Goal: Information Seeking & Learning: Learn about a topic

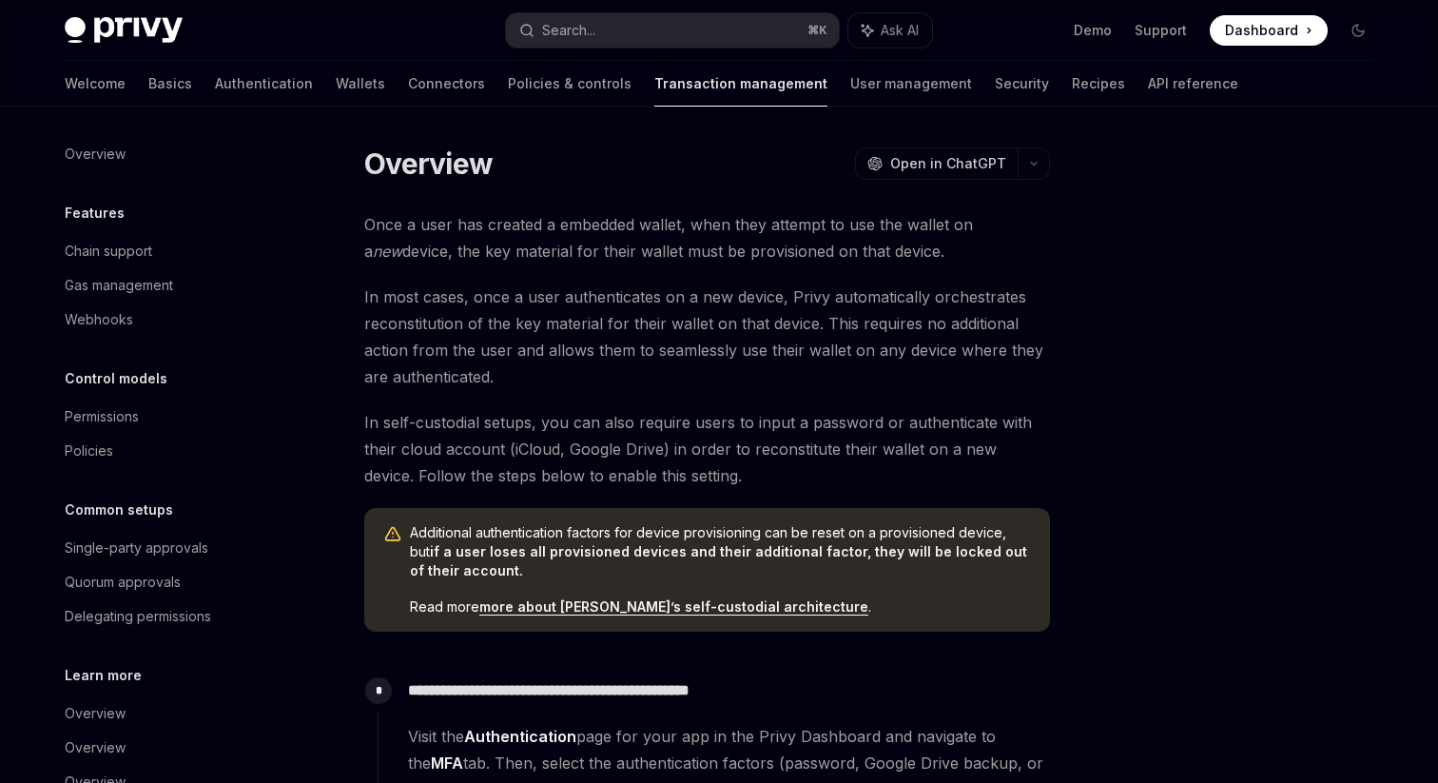
scroll to position [455, 0]
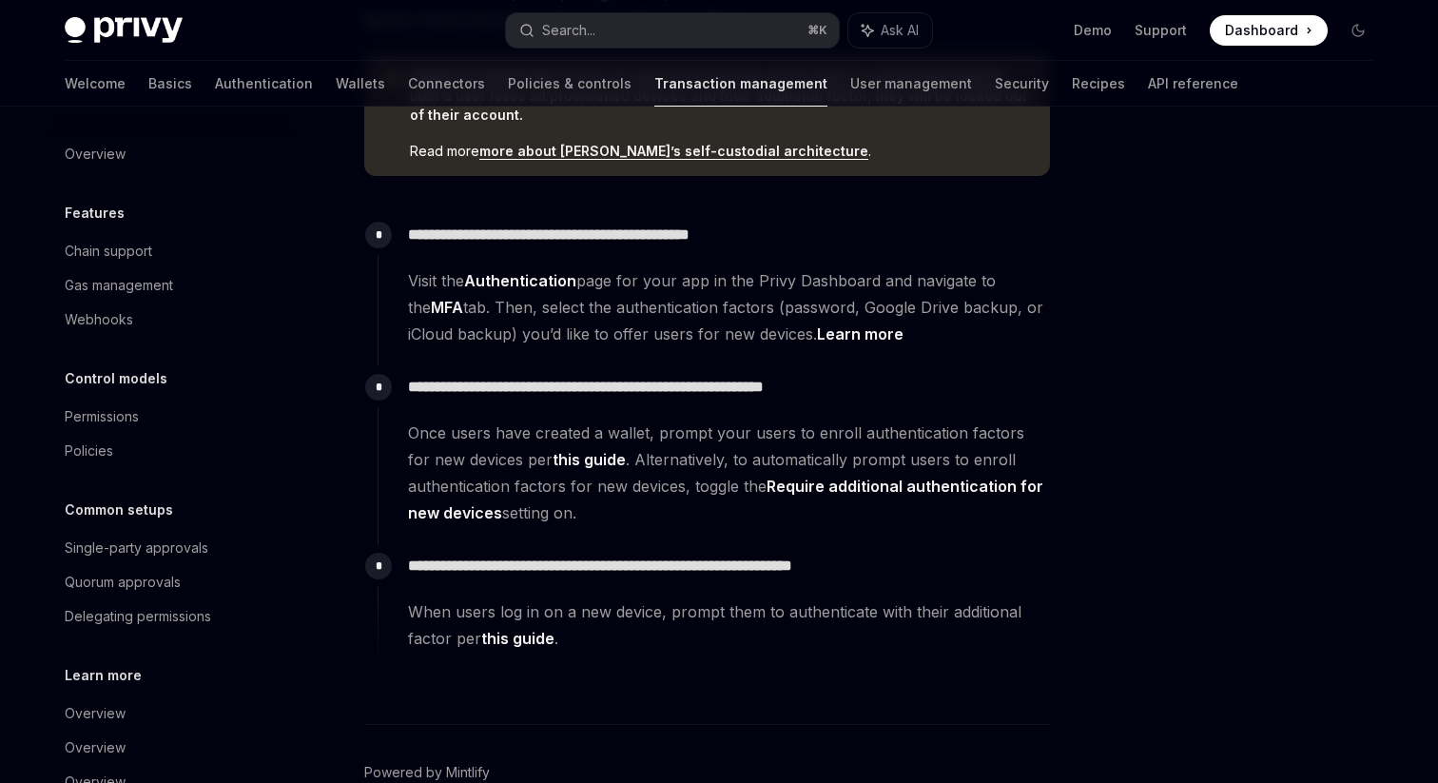
click at [1257, 21] on span "Dashboard" at bounding box center [1261, 30] width 73 height 19
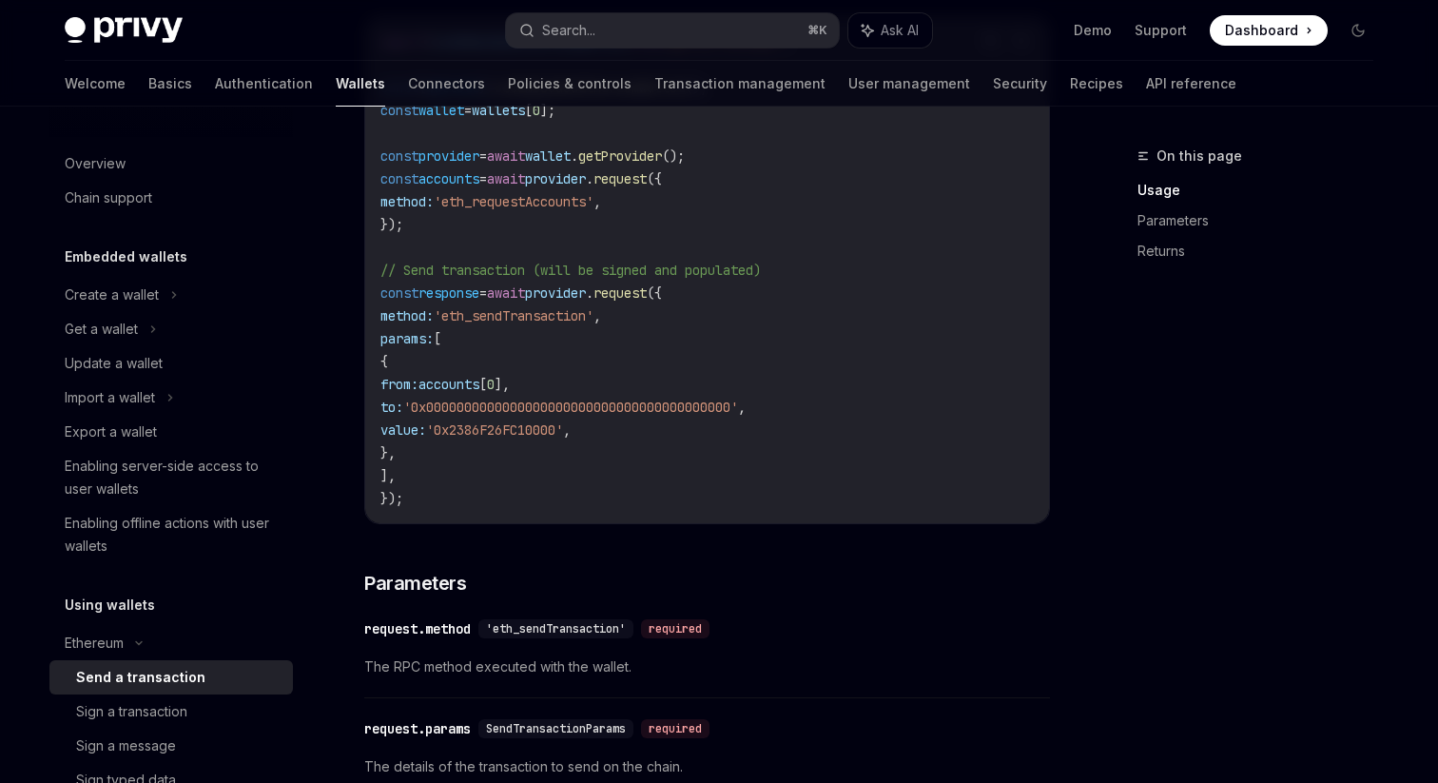
scroll to position [440, 0]
